Goal: Task Accomplishment & Management: Manage account settings

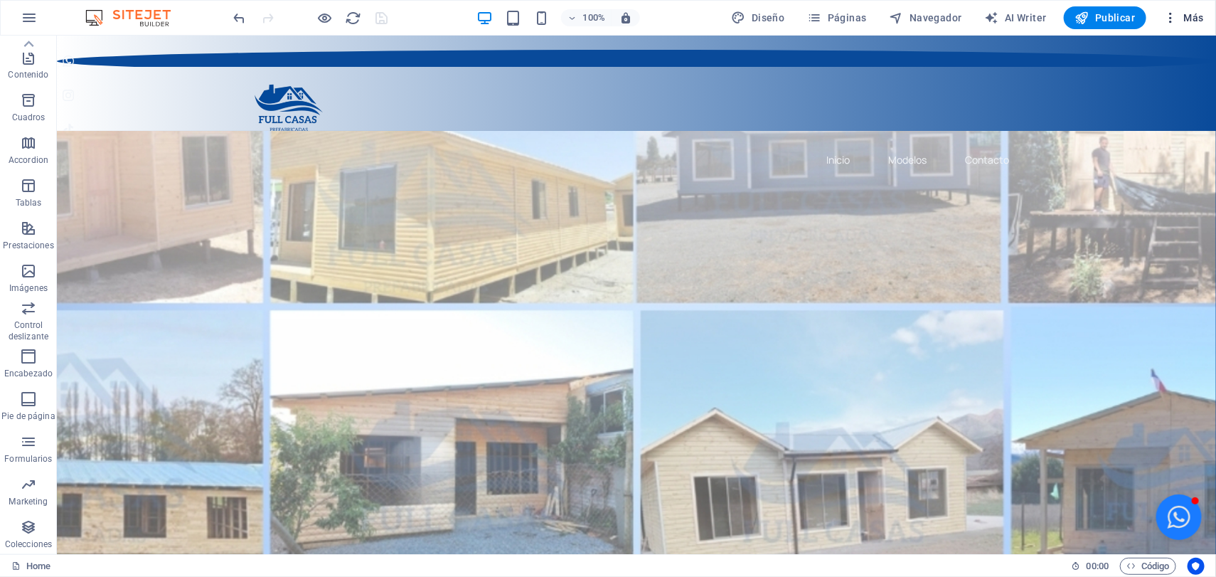
click at [1169, 18] on icon "button" at bounding box center [1170, 18] width 14 height 14
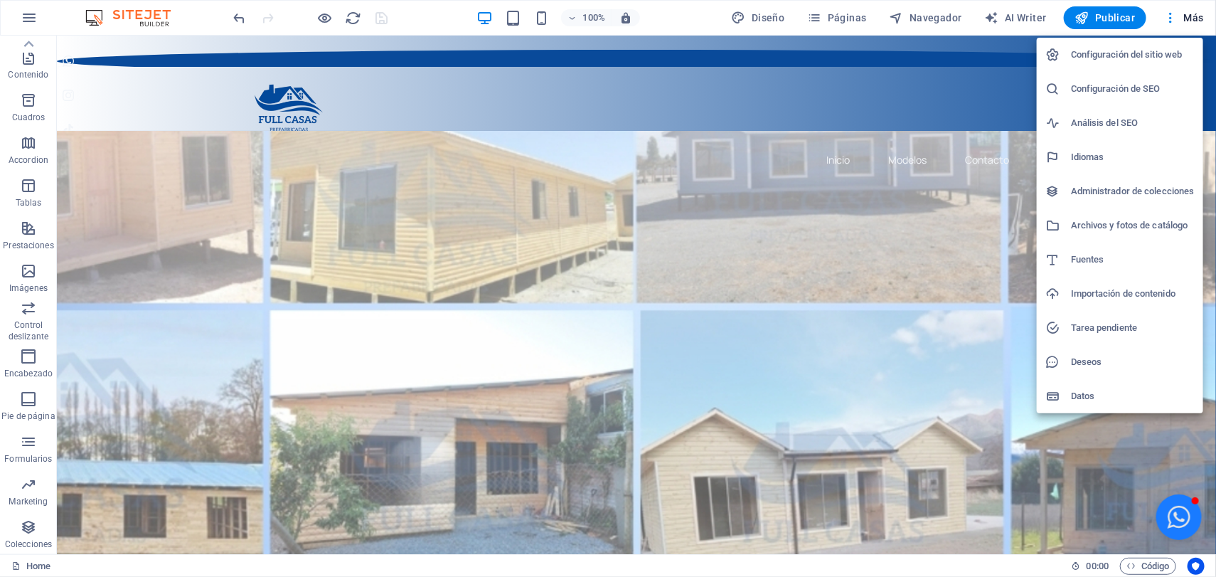
click at [1090, 92] on h6 "Configuración de SEO" at bounding box center [1133, 88] width 124 height 17
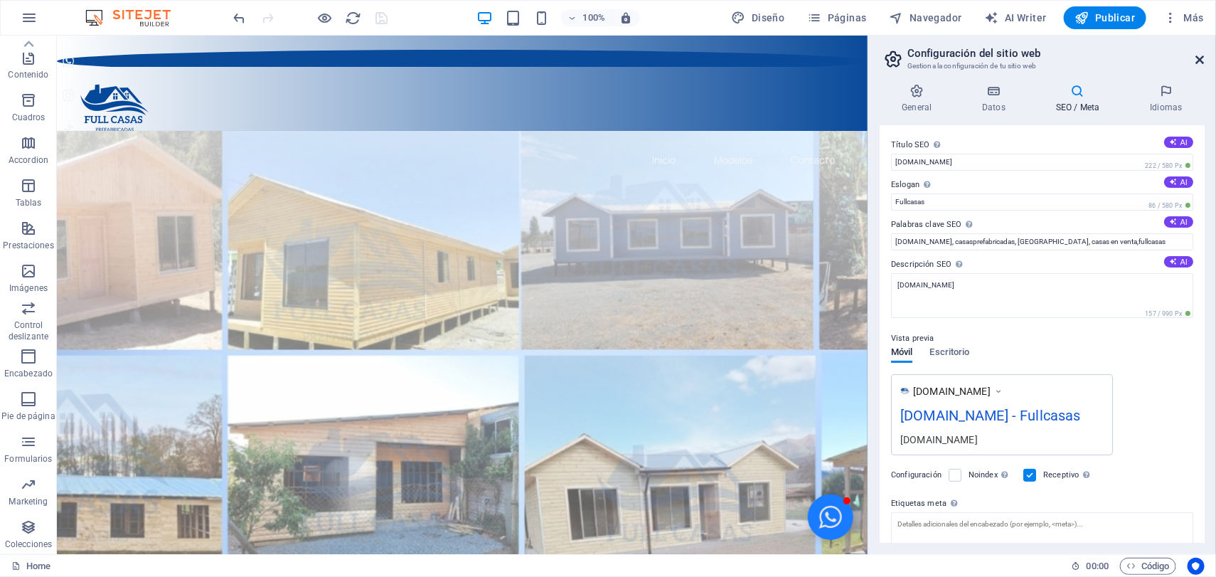
click at [1201, 58] on icon at bounding box center [1200, 59] width 9 height 11
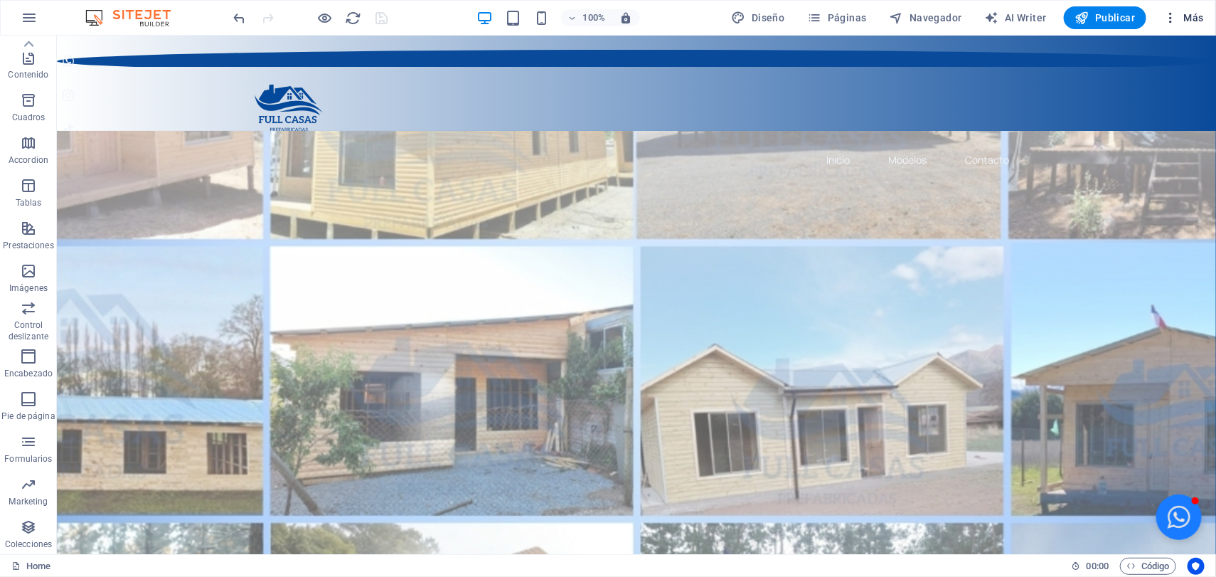
click at [1193, 18] on span "Más" at bounding box center [1183, 18] width 41 height 14
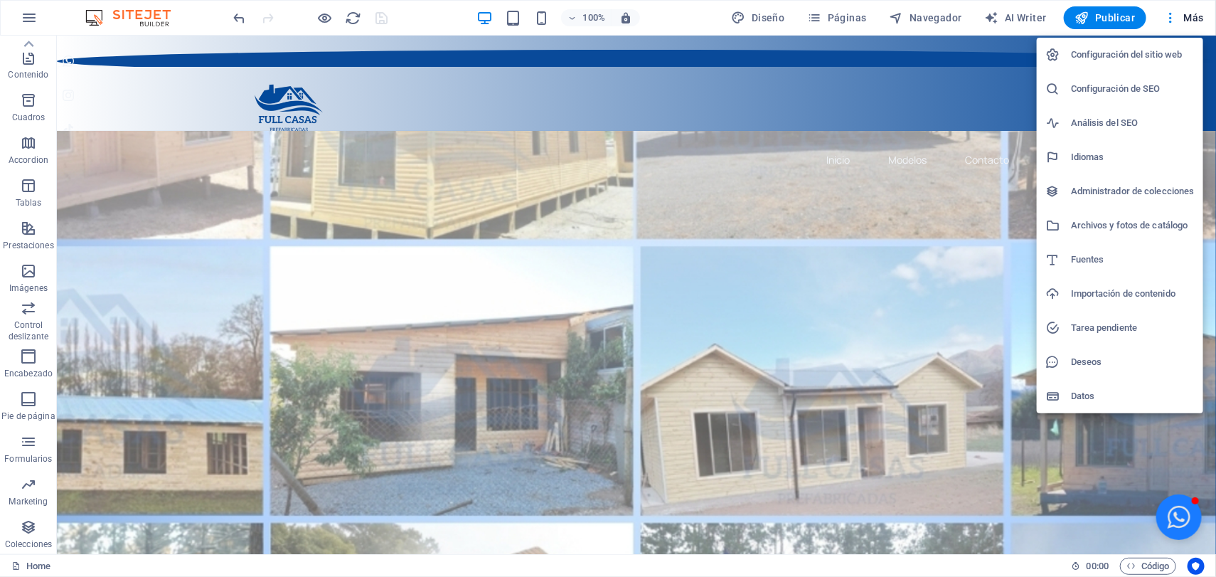
click at [1118, 91] on h6 "Configuración de SEO" at bounding box center [1133, 88] width 124 height 17
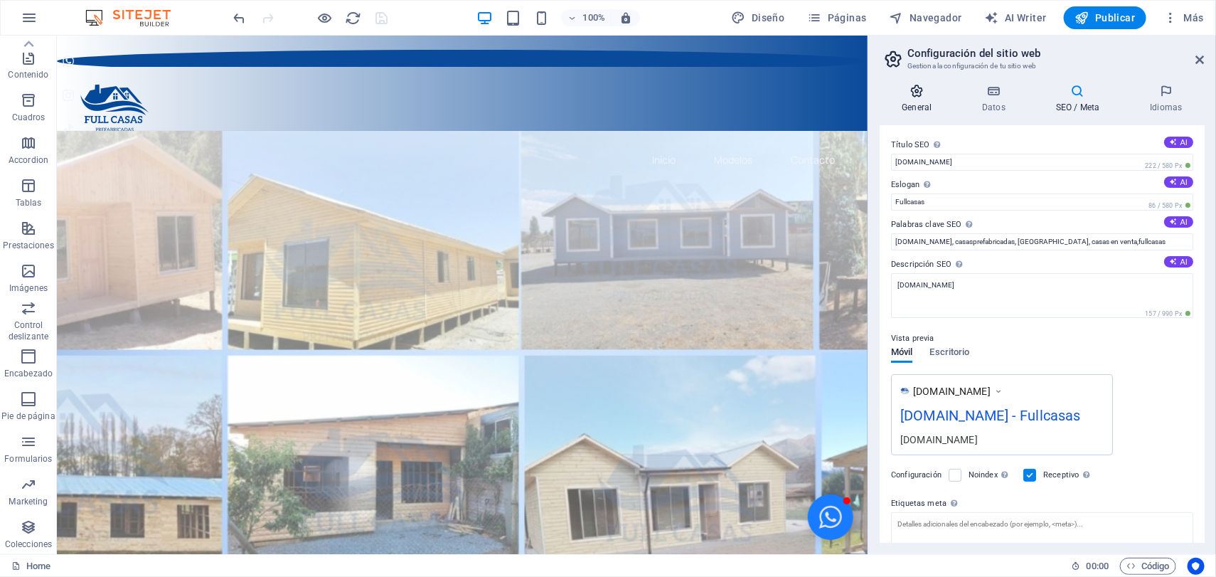
click at [925, 100] on h4 "General" at bounding box center [919, 99] width 80 height 30
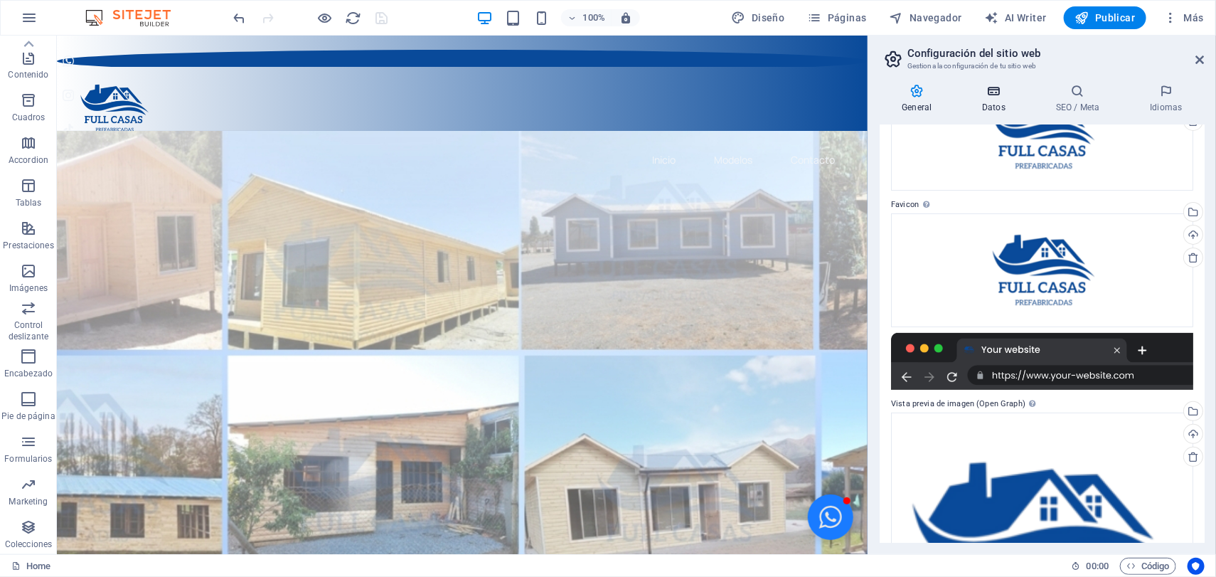
scroll to position [103, 0]
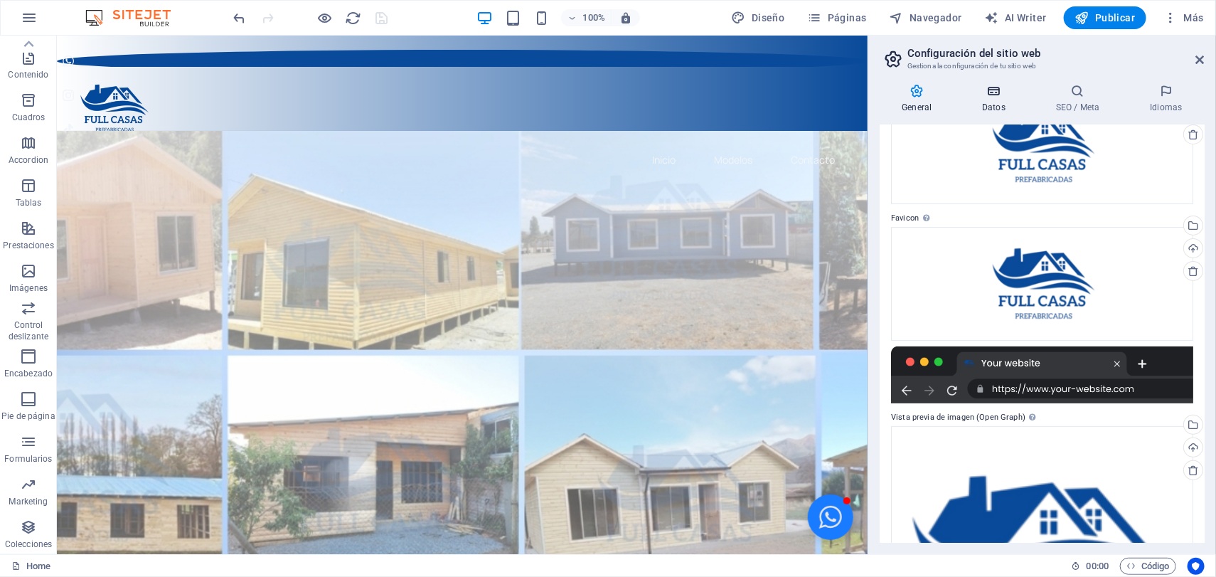
click at [1013, 96] on icon at bounding box center [994, 91] width 68 height 14
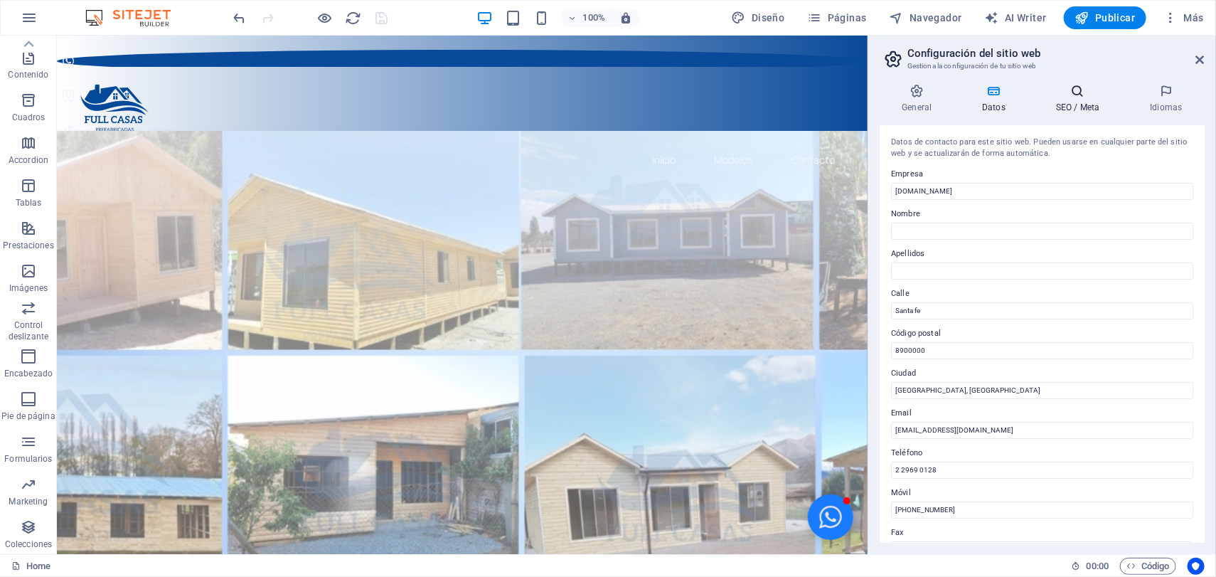
click at [1073, 98] on h4 "SEO / Meta" at bounding box center [1081, 99] width 94 height 30
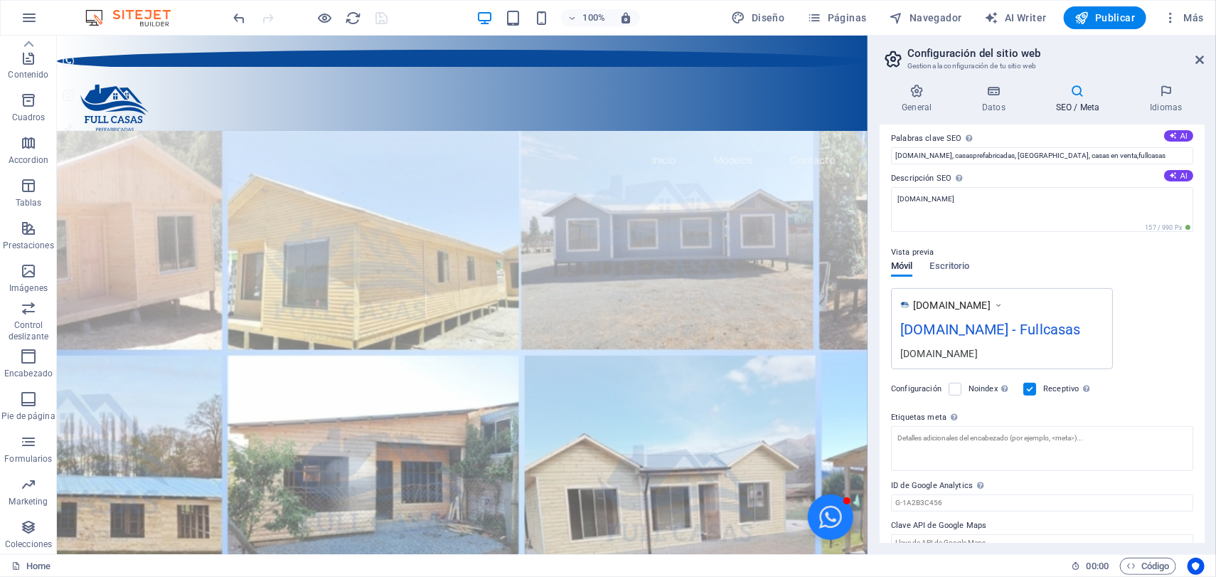
scroll to position [36, 0]
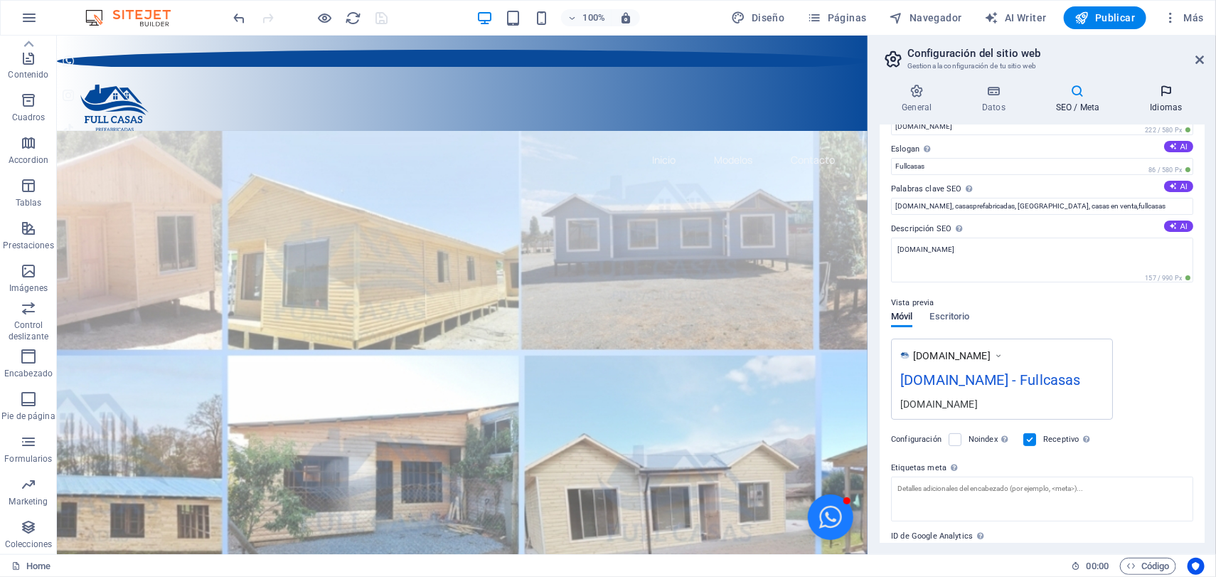
click at [1164, 100] on h4 "Idiomas" at bounding box center [1166, 99] width 77 height 30
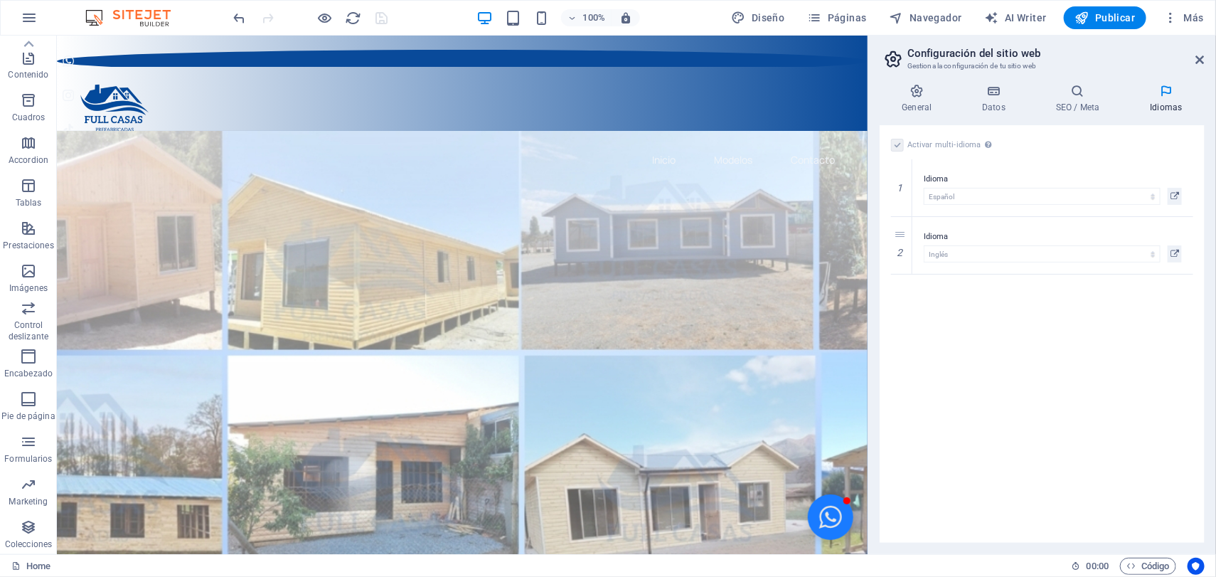
click at [1204, 48] on h2 "Configuración del sitio web" at bounding box center [1055, 53] width 297 height 13
click at [1167, 17] on icon "button" at bounding box center [1170, 18] width 14 height 14
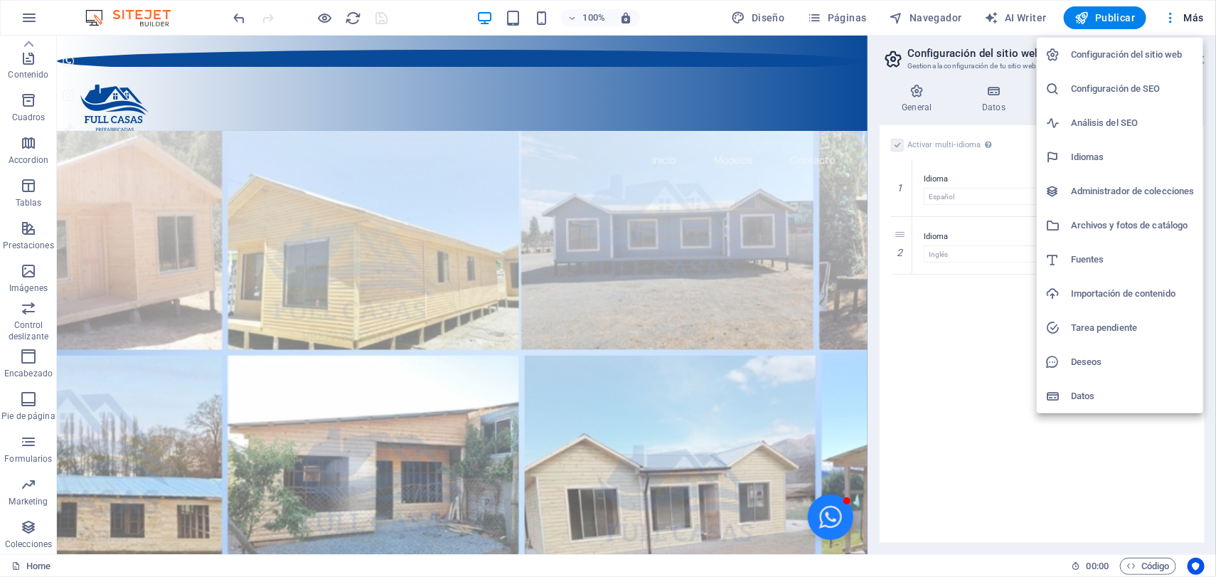
click at [914, 388] on div at bounding box center [608, 288] width 1216 height 577
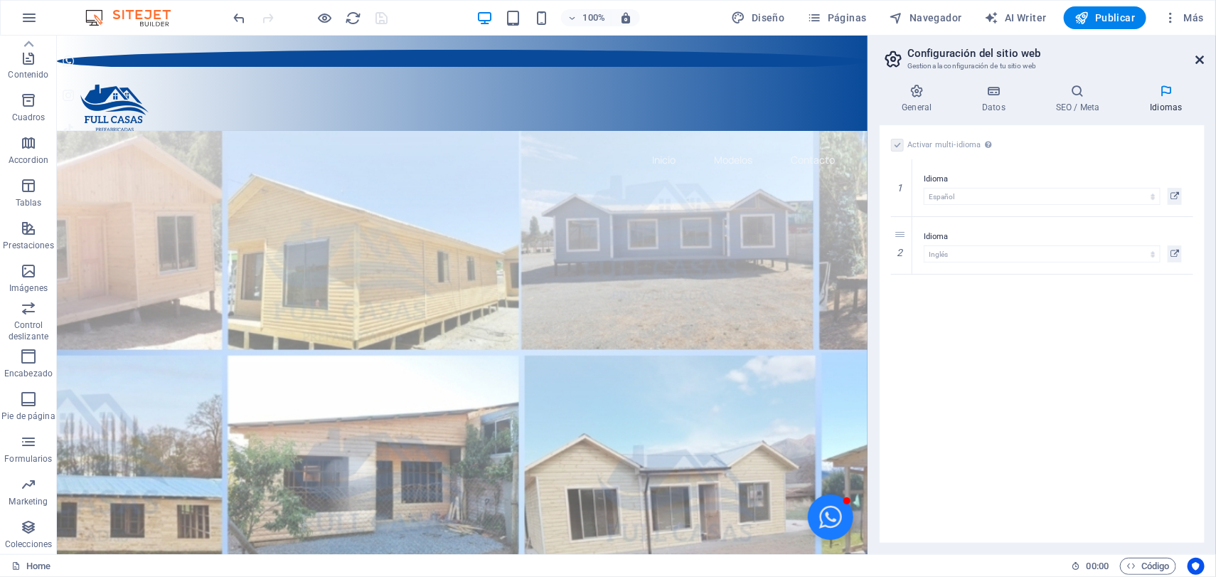
click at [1197, 55] on icon at bounding box center [1200, 59] width 9 height 11
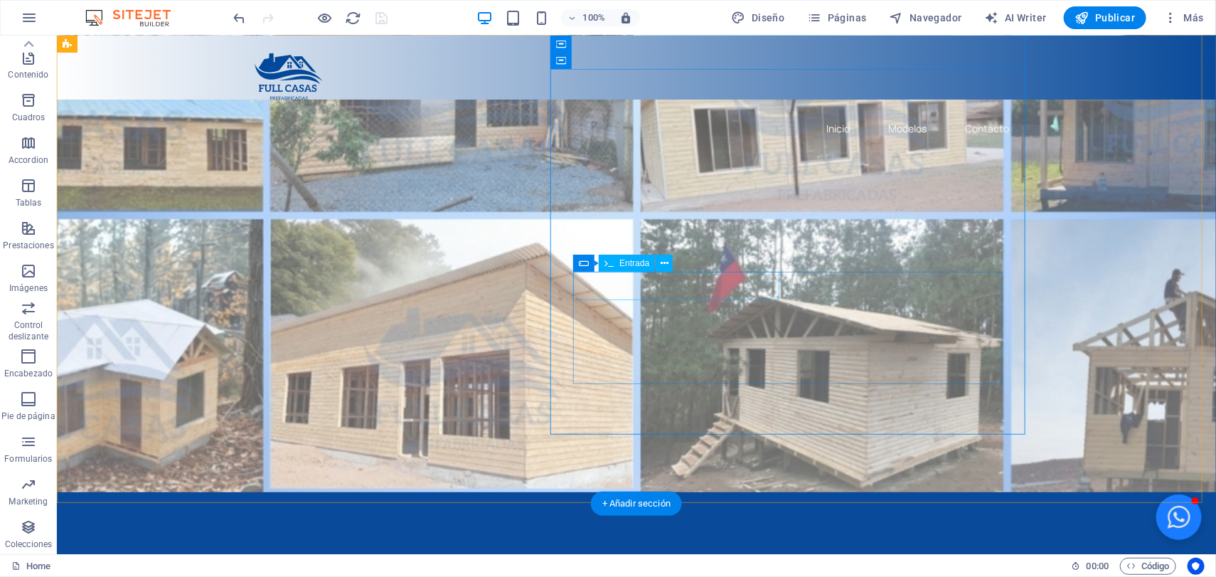
scroll to position [355, 0]
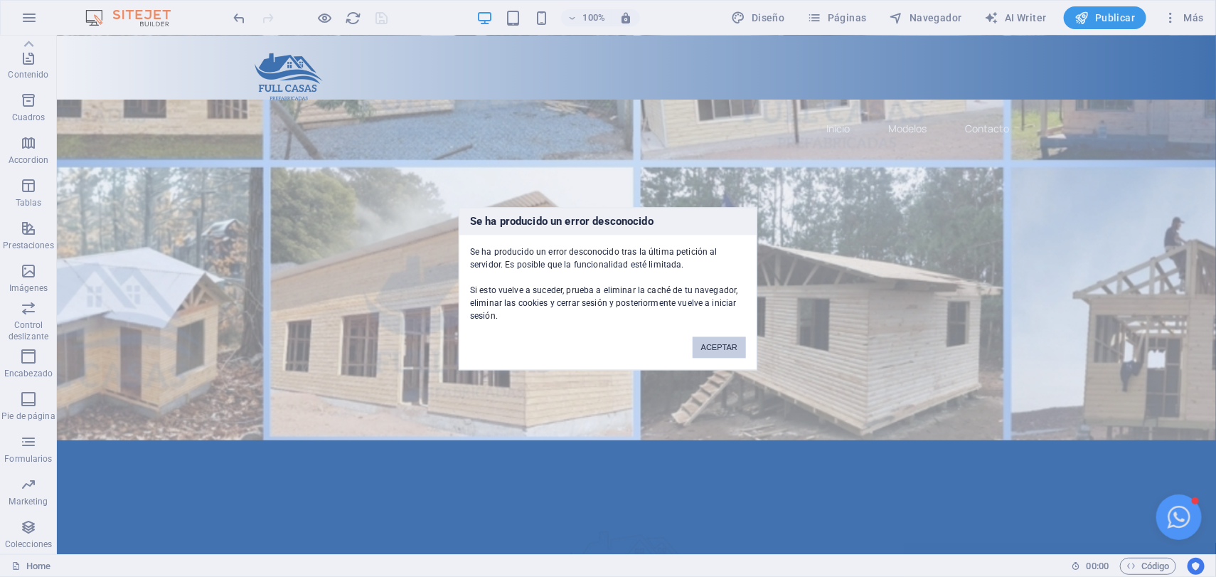
click at [727, 349] on button "ACEPTAR" at bounding box center [718, 346] width 53 height 21
